Goal: Navigation & Orientation: Find specific page/section

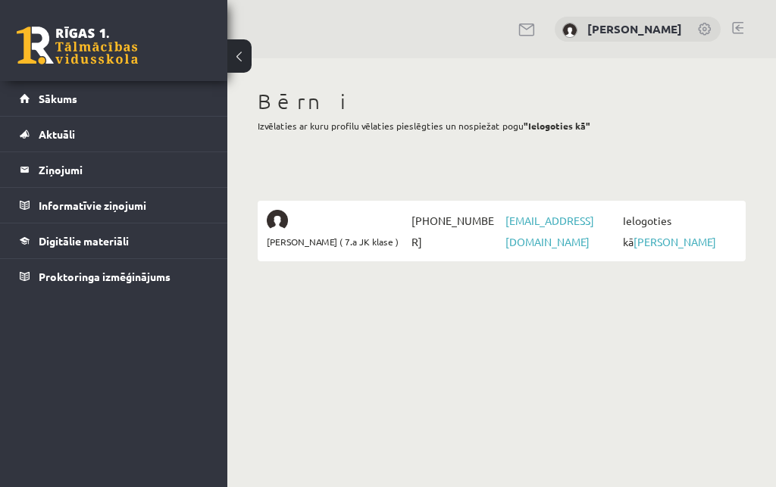
click at [719, 131] on p "Izvēlaties ar kuru profilu vēlaties pieslēgties un nospiežat pogu "Ielogoties k…" at bounding box center [502, 126] width 488 height 14
click at [703, 235] on link "[PERSON_NAME]" at bounding box center [675, 242] width 83 height 14
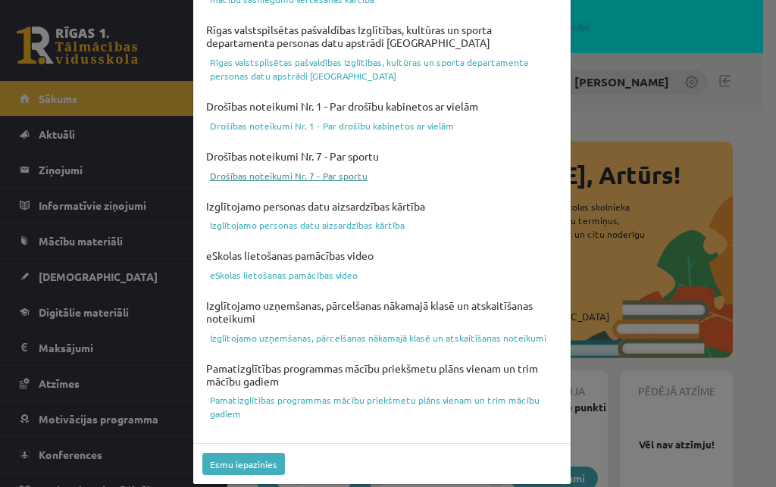
scroll to position [605, 0]
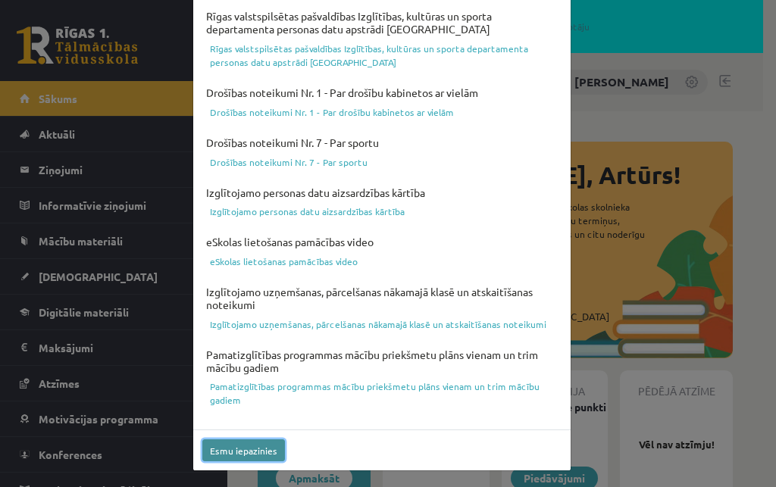
click at [255, 448] on button "Esmu iepazinies" at bounding box center [243, 451] width 83 height 22
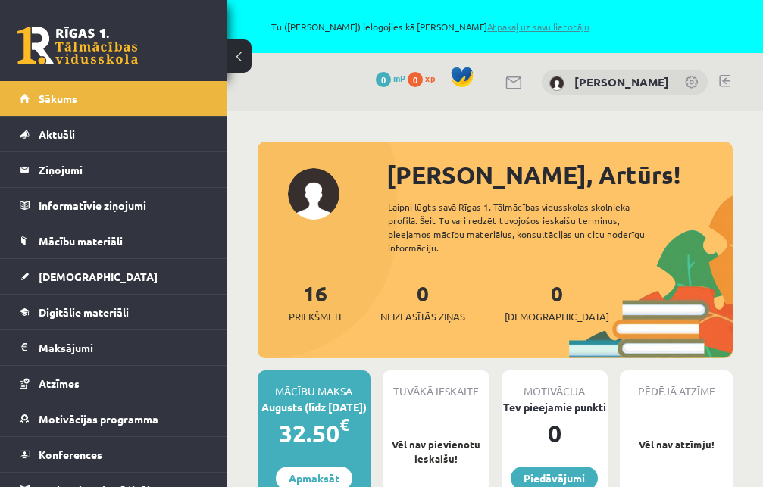
click at [540, 24] on link "Atpakaļ uz savu lietotāju" at bounding box center [538, 26] width 102 height 12
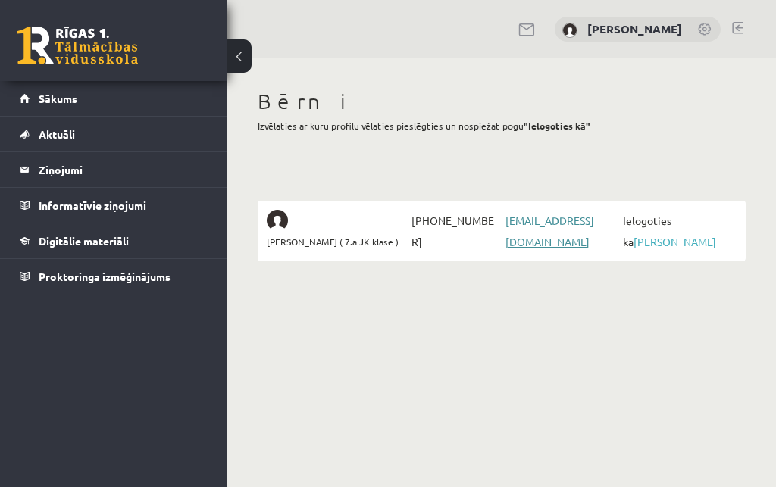
click at [535, 220] on link "[EMAIL_ADDRESS][DOMAIN_NAME]" at bounding box center [550, 231] width 89 height 35
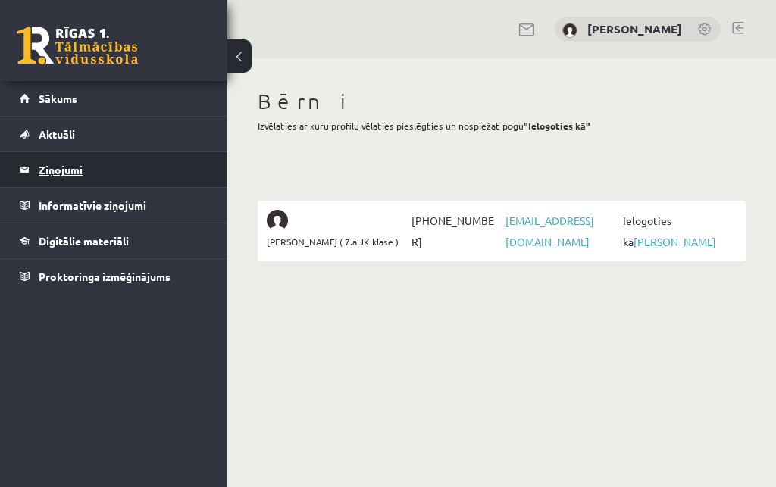
click at [64, 168] on legend "Ziņojumi 0" at bounding box center [124, 169] width 170 height 35
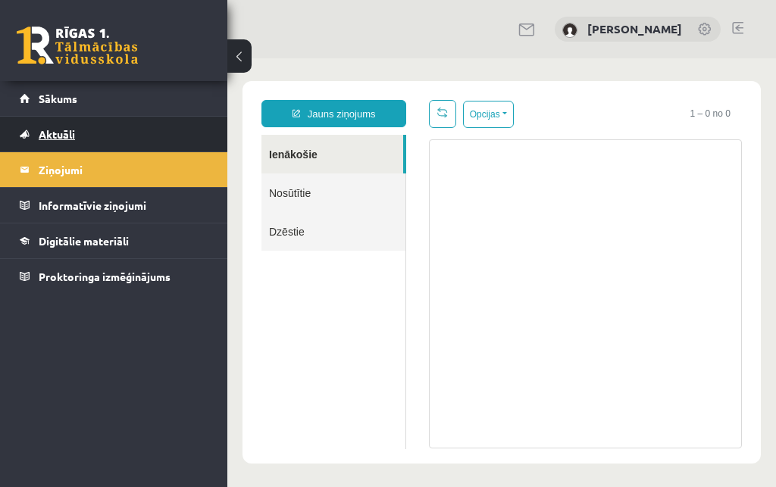
click at [61, 136] on span "Aktuāli" at bounding box center [57, 134] width 36 height 14
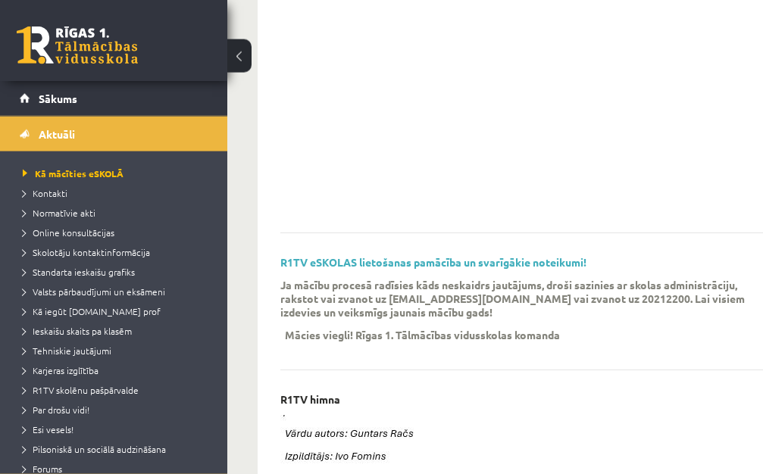
scroll to position [309, 0]
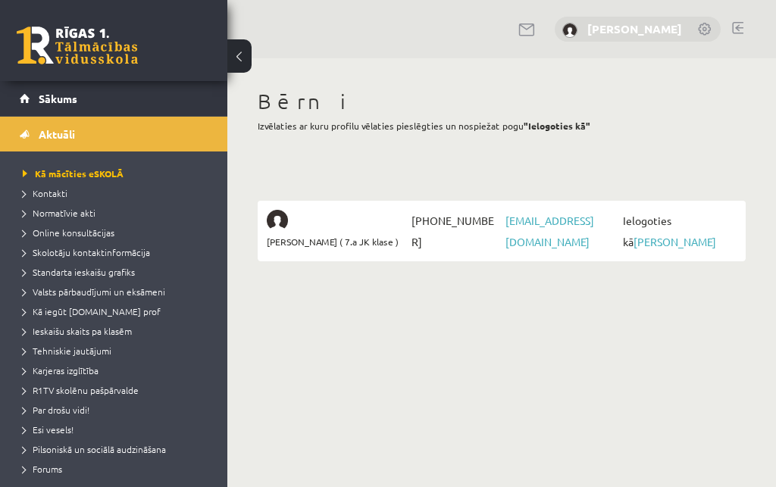
click at [643, 26] on link "[PERSON_NAME]" at bounding box center [634, 28] width 95 height 15
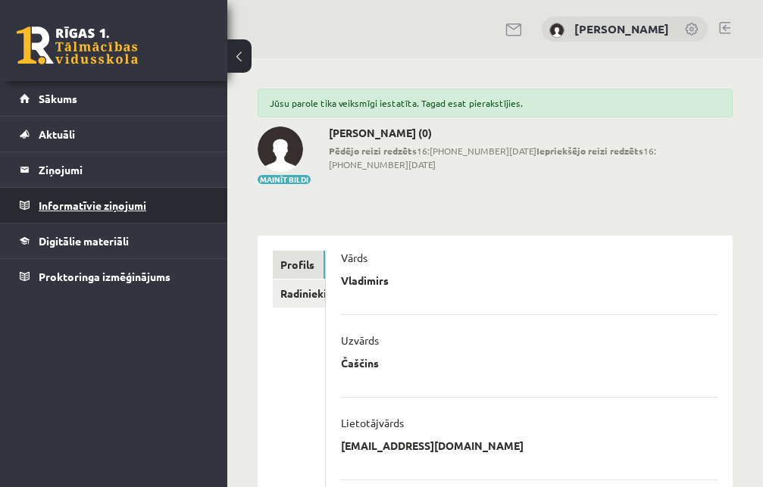
click at [90, 205] on legend "Informatīvie ziņojumi 0" at bounding box center [124, 205] width 170 height 35
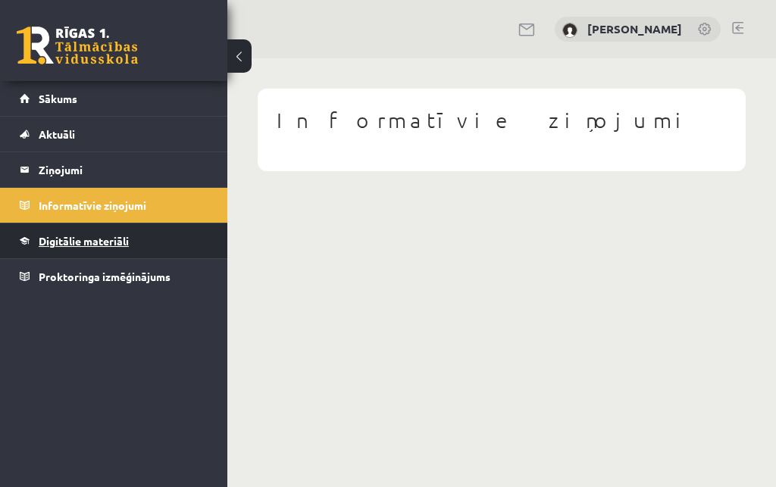
click at [91, 238] on span "Digitālie materiāli" at bounding box center [84, 241] width 90 height 14
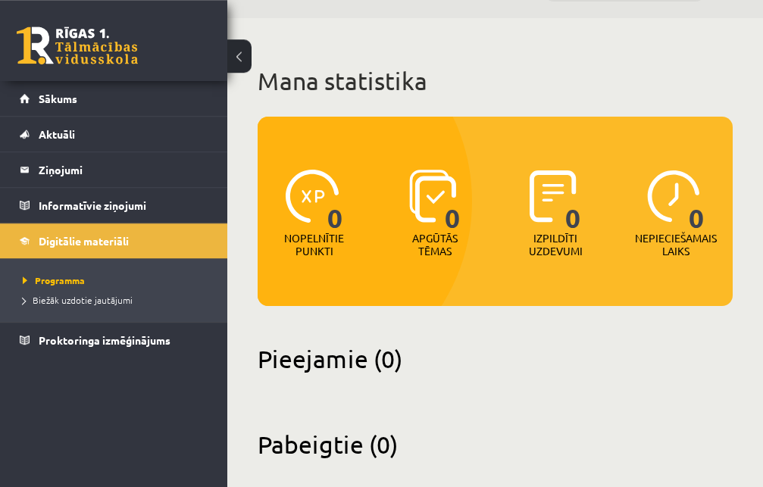
scroll to position [61, 0]
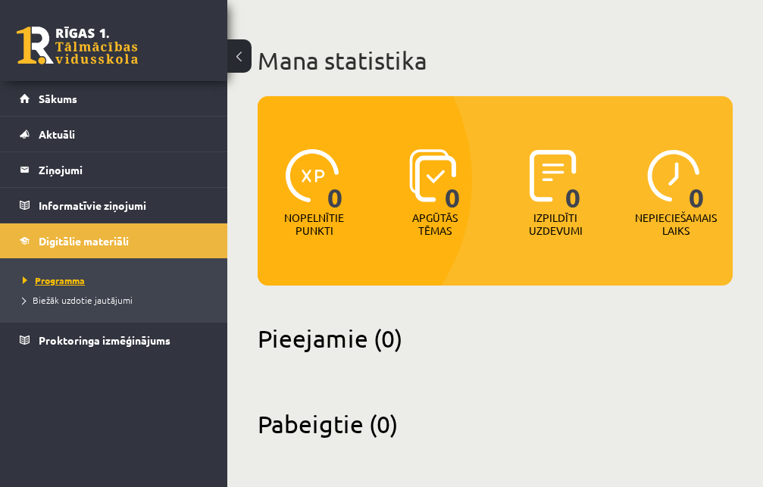
click at [61, 278] on span "Programma" at bounding box center [54, 280] width 62 height 12
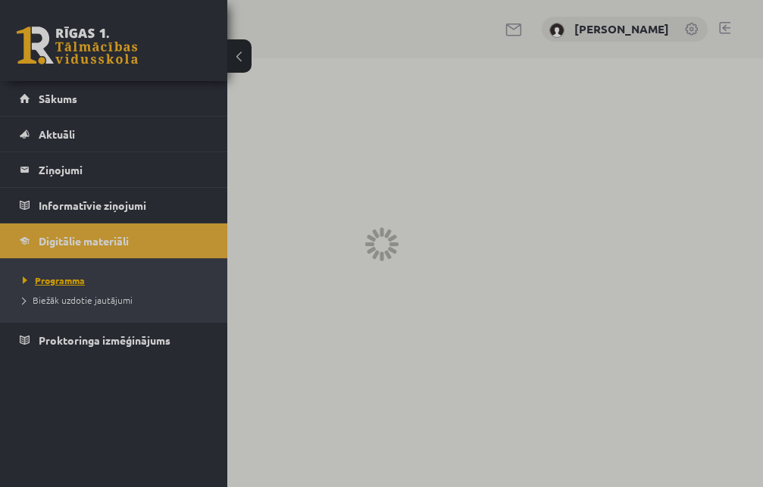
scroll to position [0, 0]
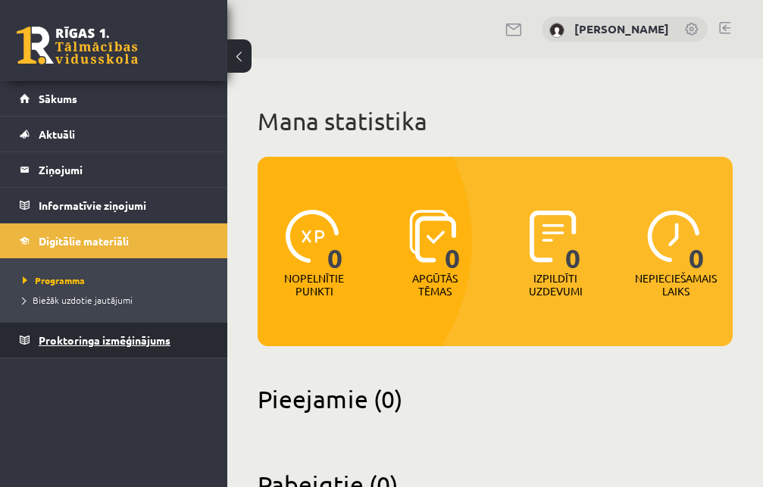
click at [101, 339] on span "Proktoringa izmēģinājums" at bounding box center [105, 340] width 132 height 14
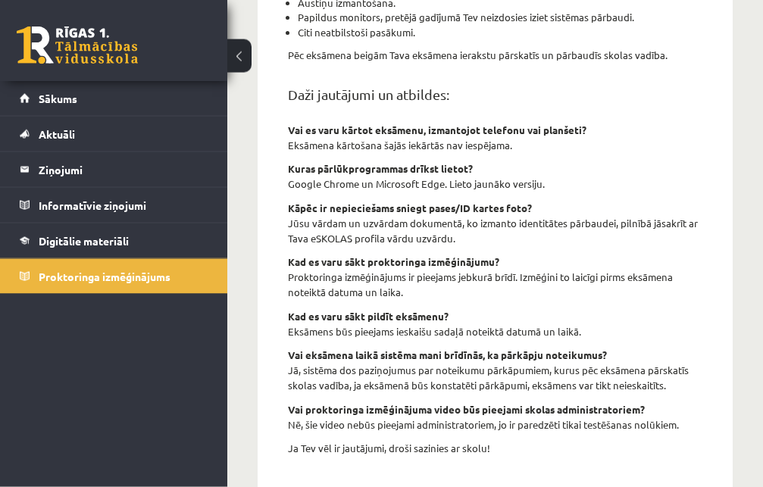
scroll to position [618, 0]
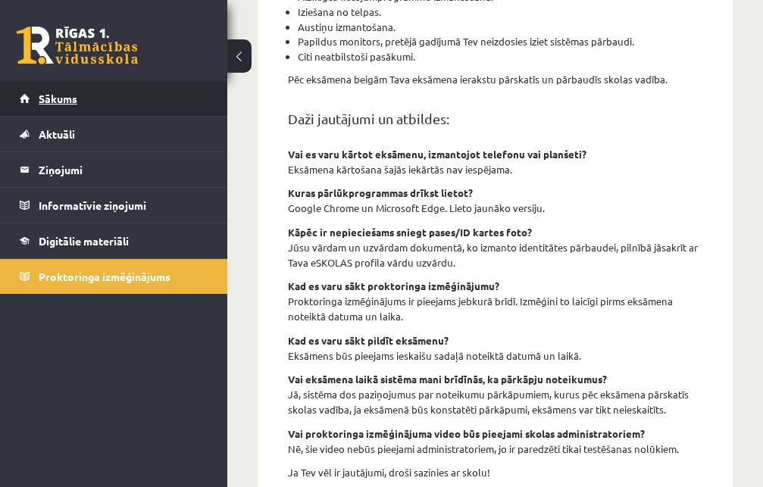
click at [55, 98] on span "Sākums" at bounding box center [58, 99] width 39 height 14
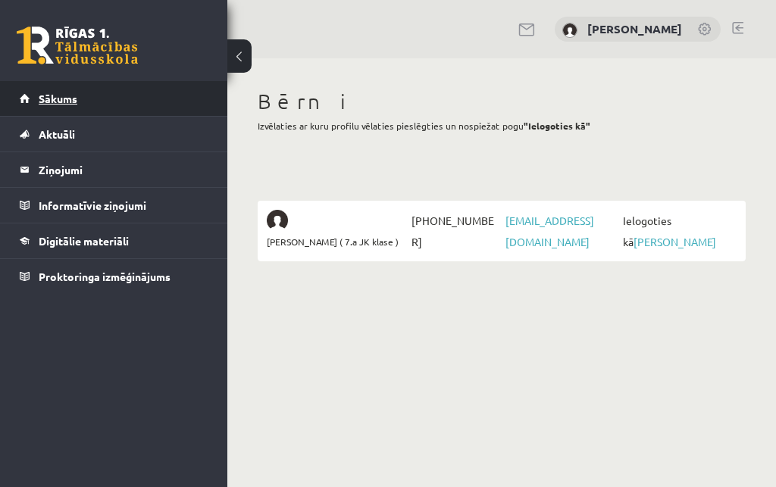
click at [66, 96] on span "Sākums" at bounding box center [58, 99] width 39 height 14
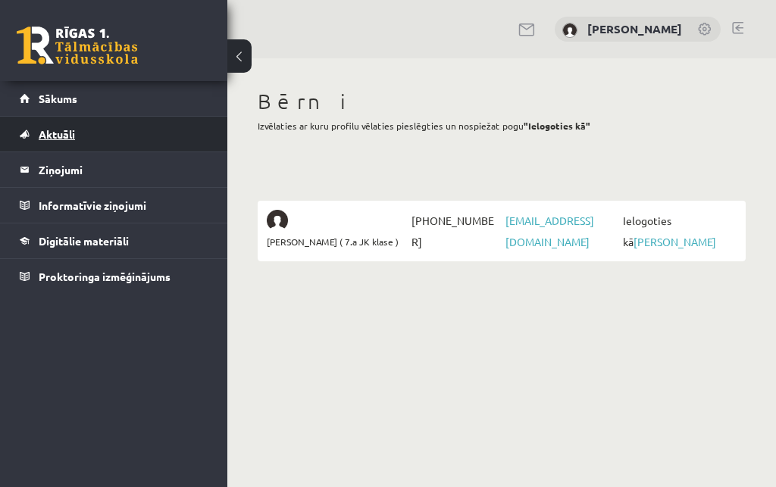
click at [64, 133] on span "Aktuāli" at bounding box center [57, 134] width 36 height 14
